Goal: Task Accomplishment & Management: Manage account settings

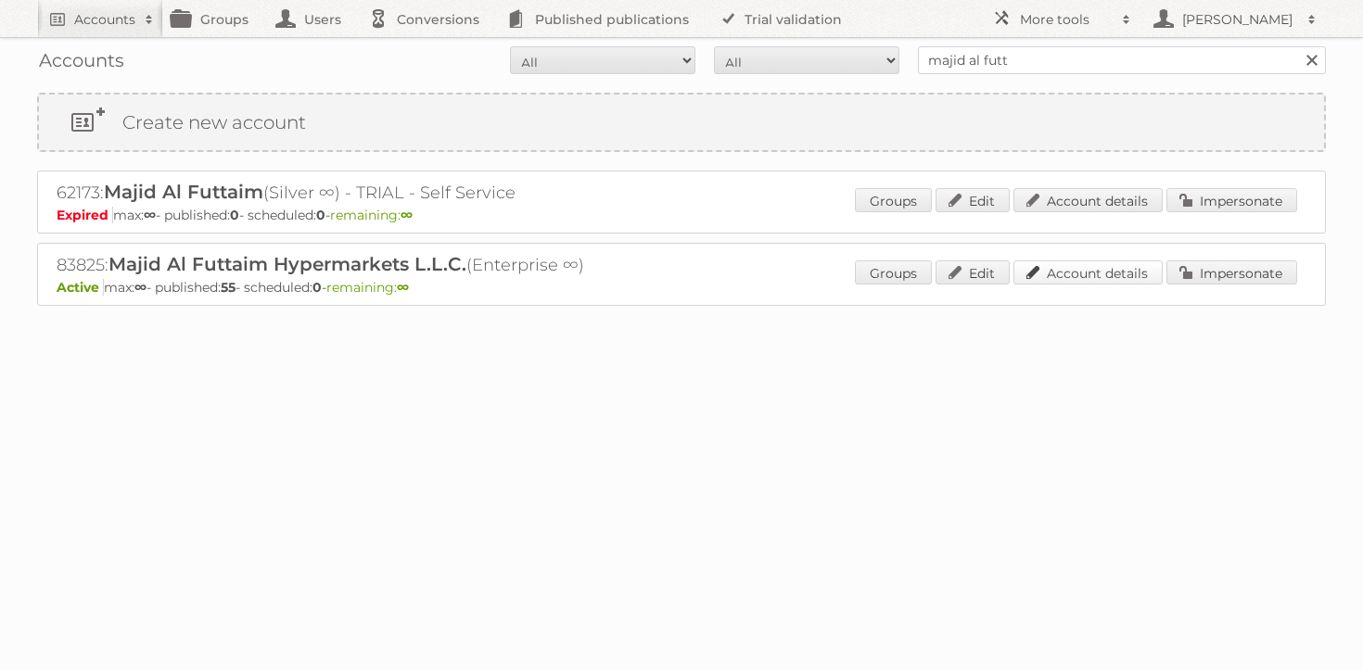
click at [1094, 279] on link "Account details" at bounding box center [1088, 273] width 149 height 24
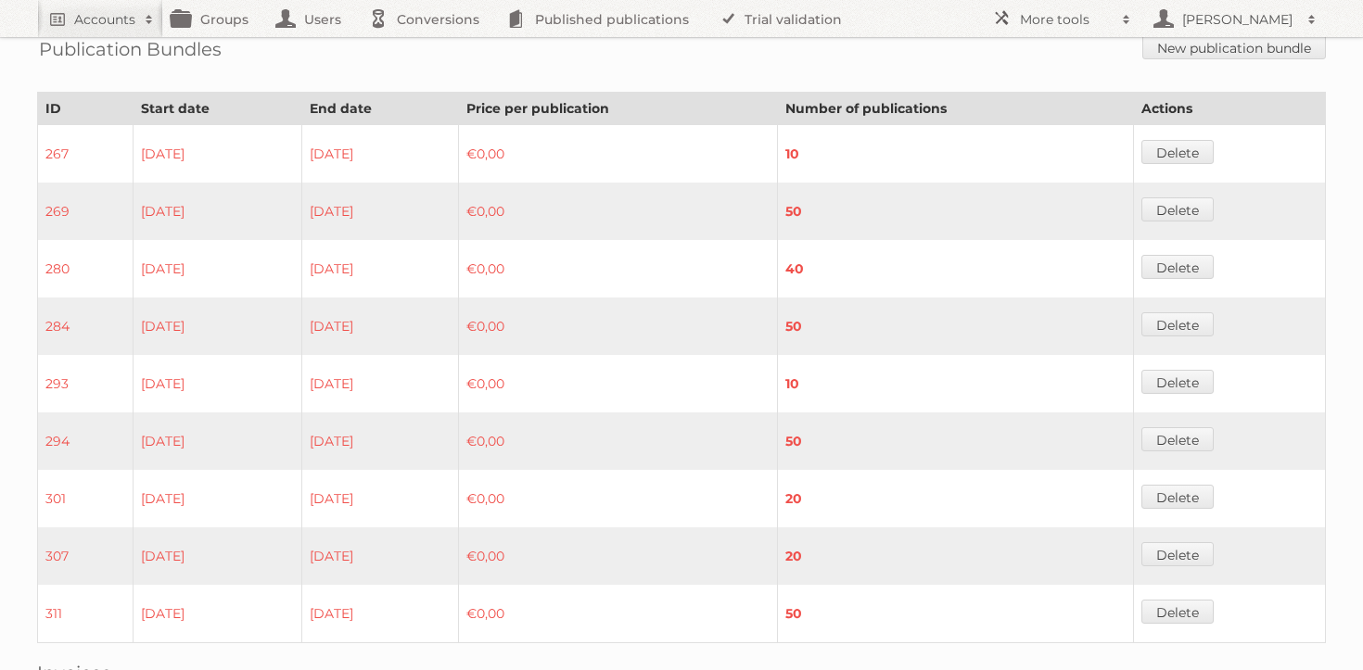
scroll to position [1573, 0]
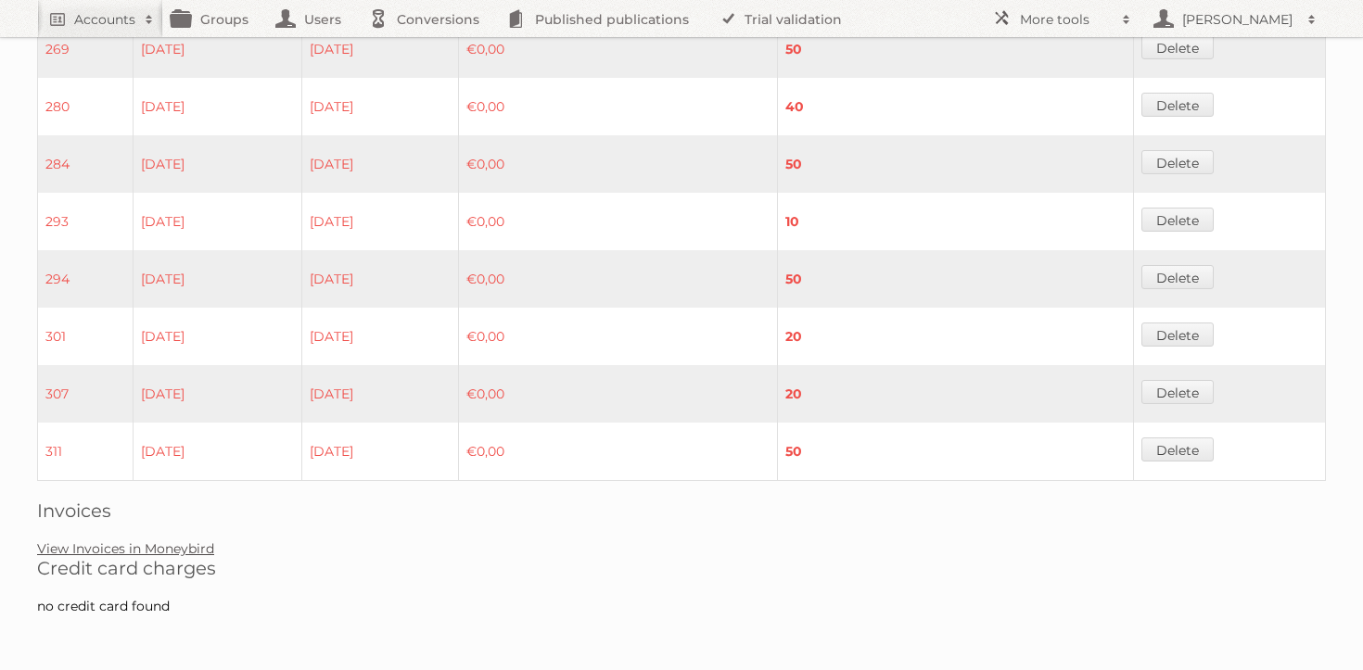
click at [154, 552] on link "View Invoices in Moneybird" at bounding box center [125, 549] width 177 height 17
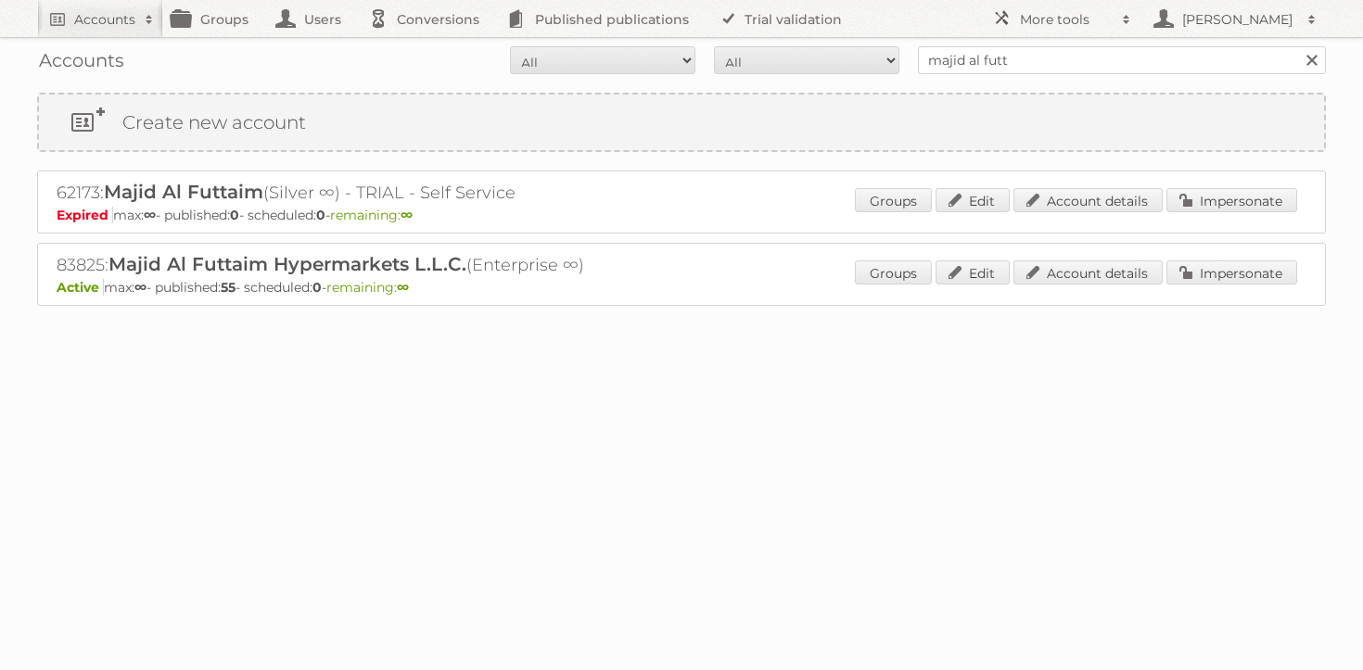
click at [319, 320] on div "Loading" at bounding box center [681, 343] width 1289 height 74
click at [1098, 69] on input "majid al futt" at bounding box center [1122, 60] width 408 height 28
type input "cheil"
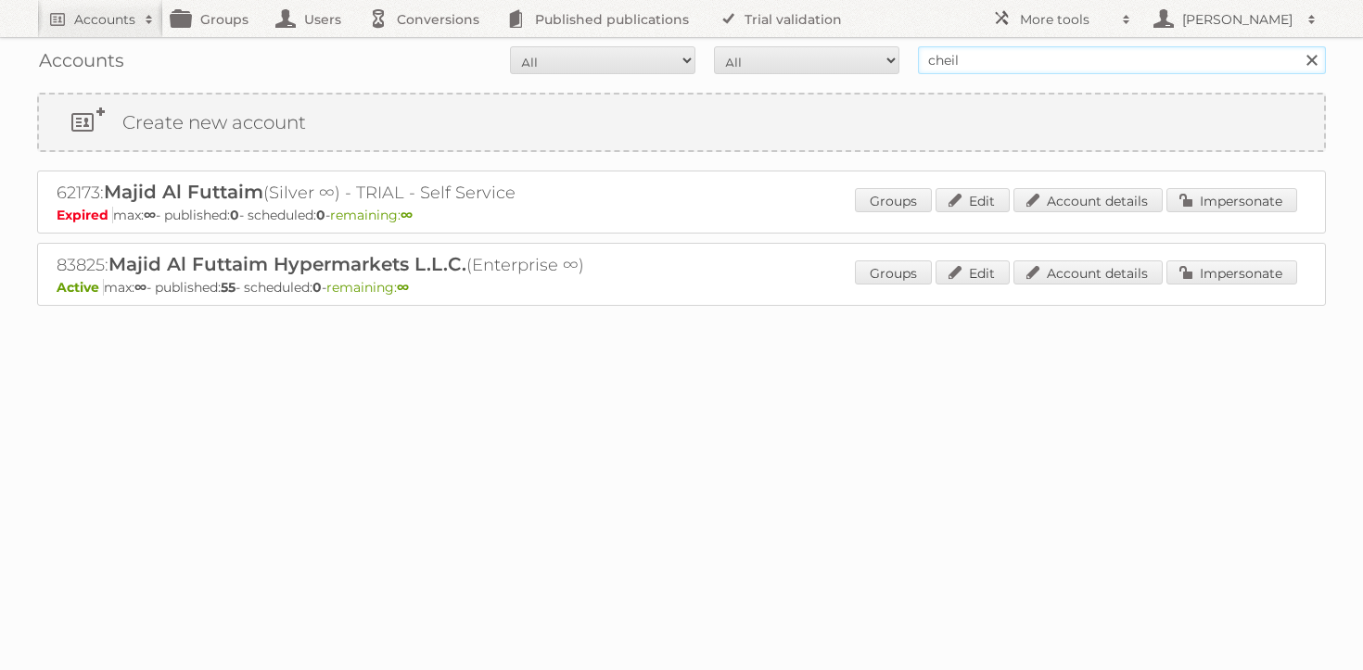
click at [1297, 46] on input "Search" at bounding box center [1311, 60] width 28 height 28
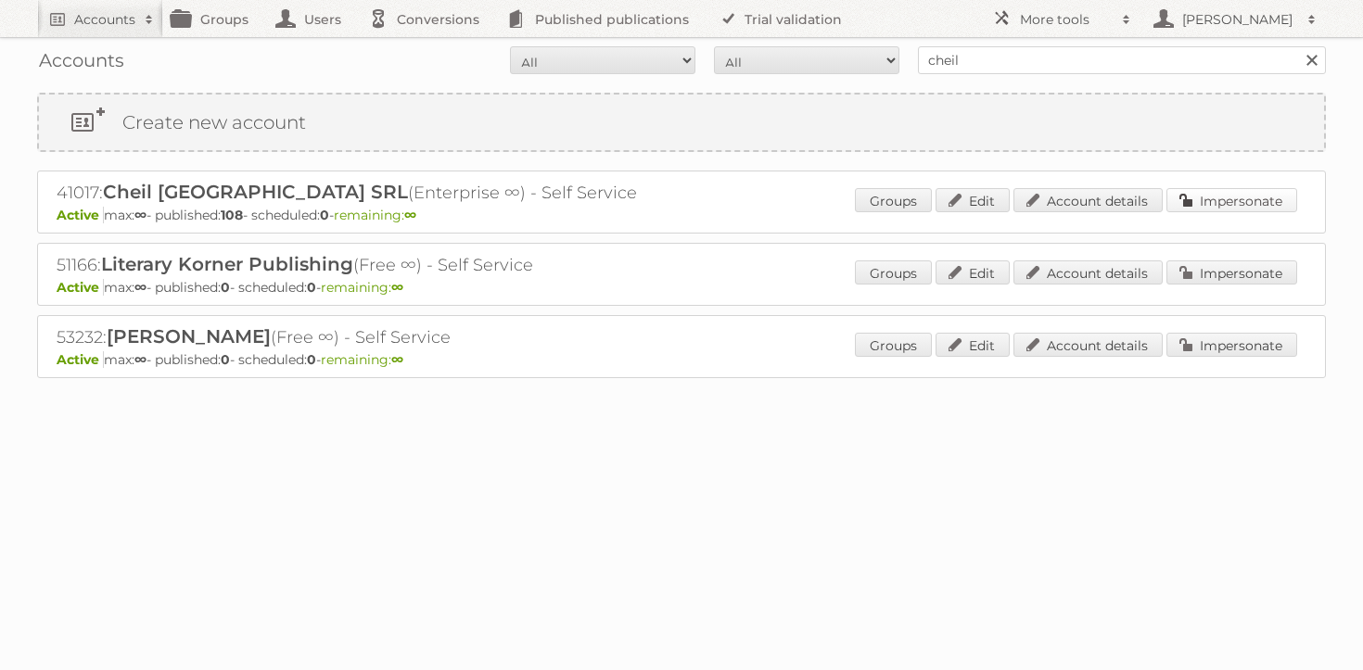
click at [1252, 199] on link "Impersonate" at bounding box center [1232, 200] width 131 height 24
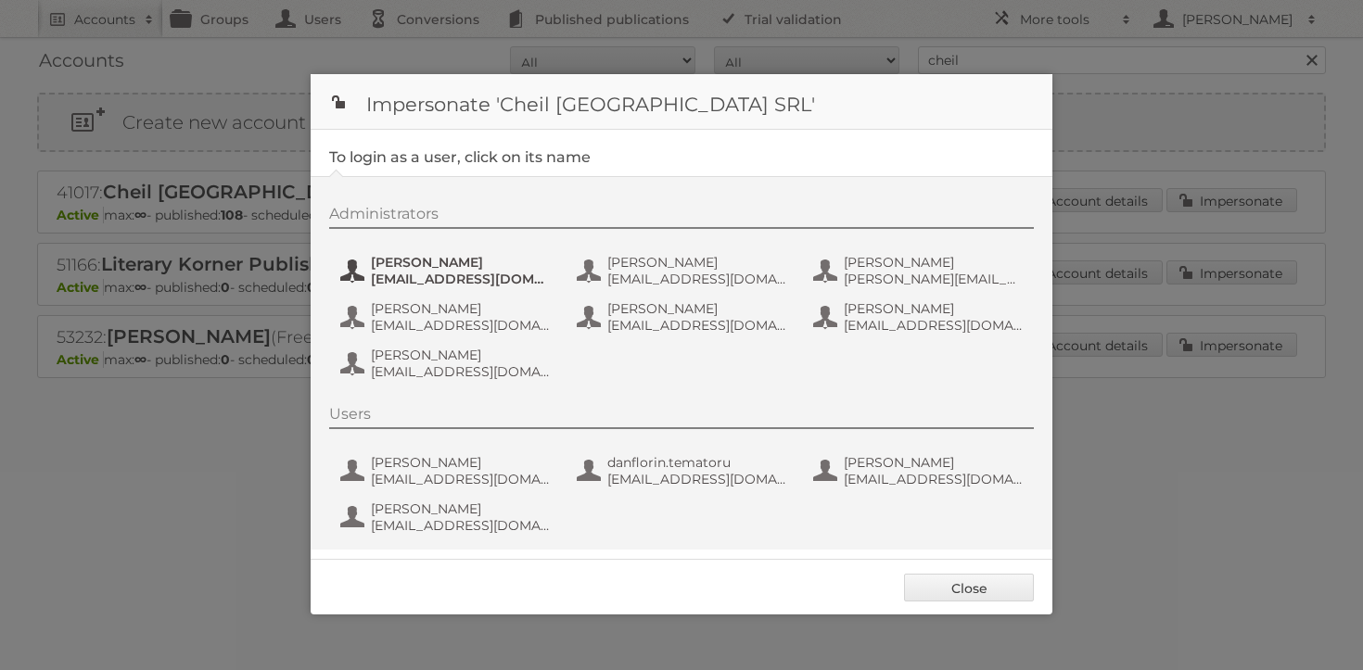
click at [448, 274] on span "andrea_damian@supeco.ro" at bounding box center [461, 279] width 180 height 17
